Goal: Navigation & Orientation: Go to known website

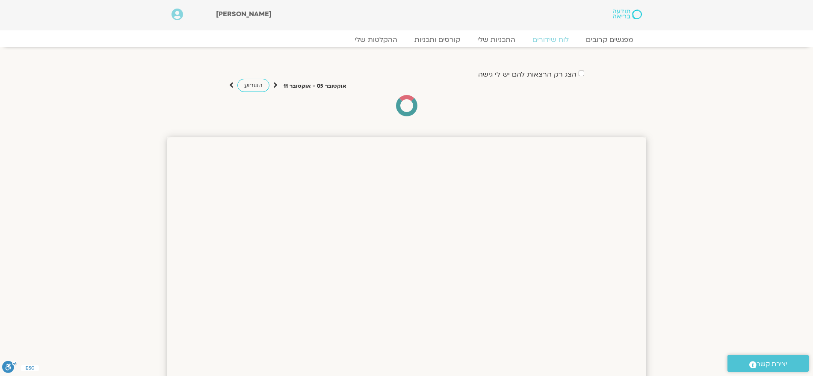
click at [631, 15] on img at bounding box center [627, 14] width 29 height 10
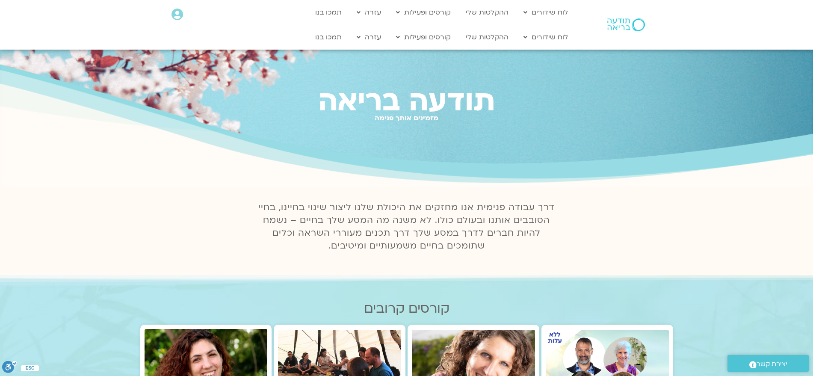
click at [313, 105] on h1 "תודעה בריאה" at bounding box center [406, 101] width 813 height 32
